Goal: Task Accomplishment & Management: Complete application form

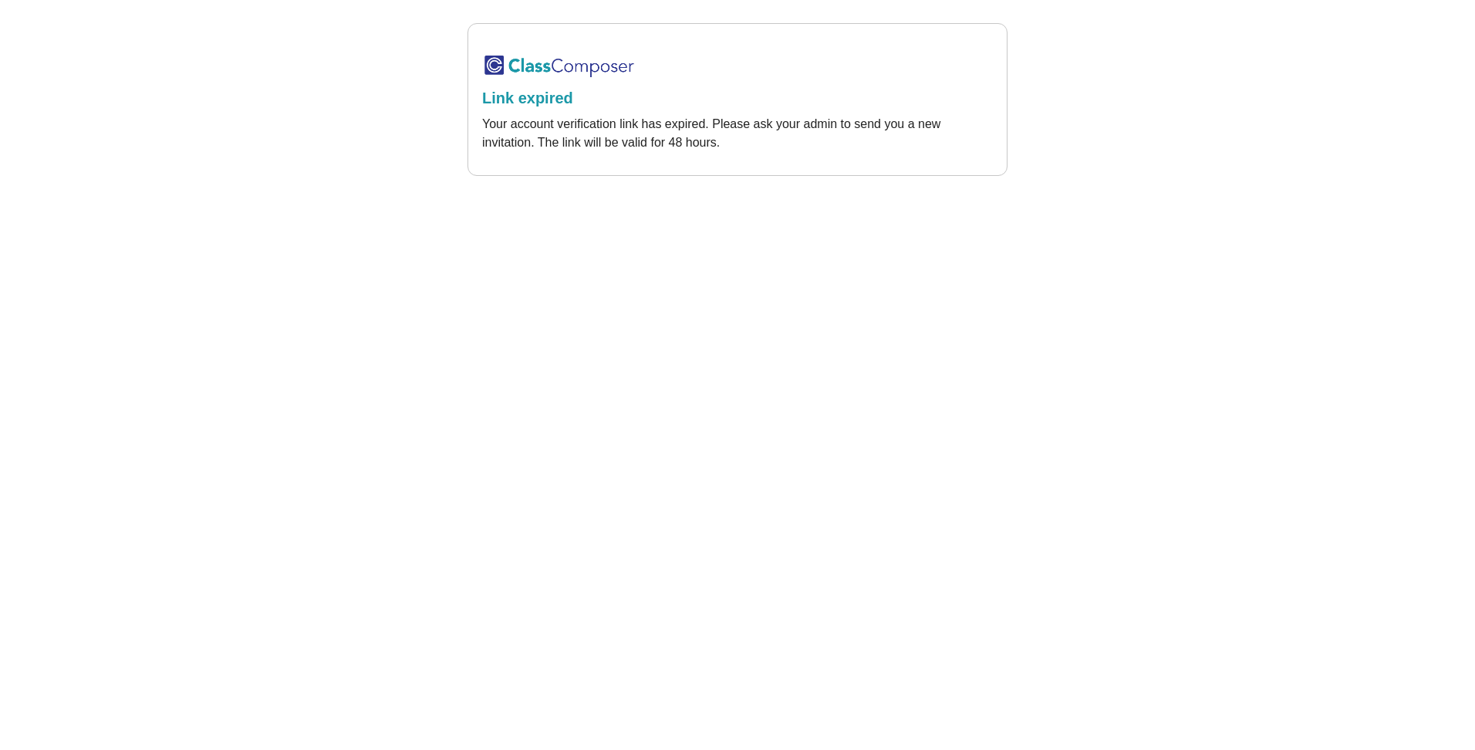
drag, startPoint x: 533, startPoint y: 93, endPoint x: 519, endPoint y: 70, distance: 27.0
click at [533, 93] on h2 "Link expired" at bounding box center [737, 98] width 511 height 19
